Goal: Check status

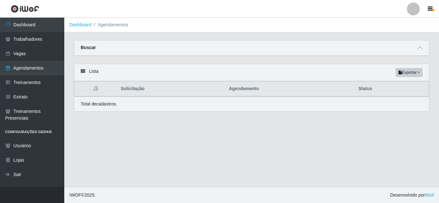
select select "FINALIZADO"
click at [422, 50] on icon at bounding box center [420, 48] width 5 height 5
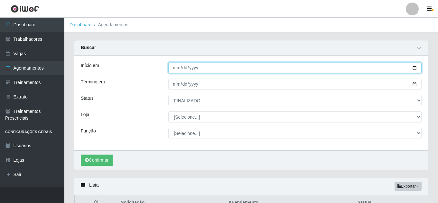
click at [411, 68] on input "[DATE]" at bounding box center [294, 67] width 253 height 11
type input "[DATE]"
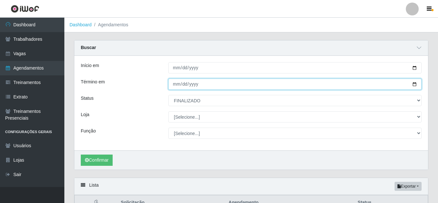
click at [185, 84] on input "[DATE]" at bounding box center [294, 84] width 253 height 11
click at [415, 86] on input "[DATE]" at bounding box center [294, 84] width 253 height 11
type input "[DATE]"
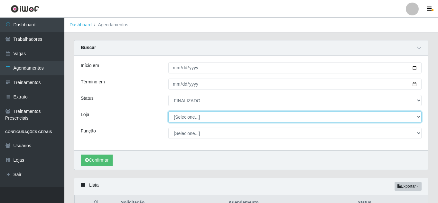
click at [203, 119] on select "[Selecione...] BomQueSó Agreste - Loja 1 BomQueSó Agreste - Loja 2 BomQueSó Agr…" at bounding box center [294, 117] width 253 height 11
